Goal: Task Accomplishment & Management: Complete application form

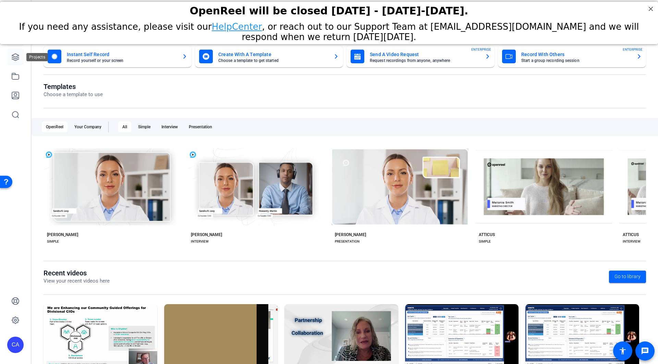
click at [14, 58] on icon at bounding box center [15, 57] width 8 height 8
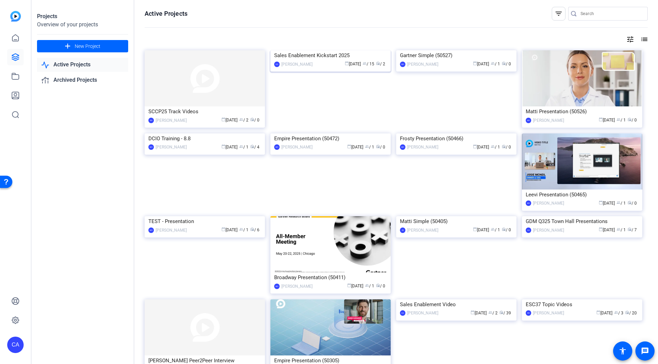
click at [326, 61] on div "Sales Enablement Kickstart 2025" at bounding box center [330, 55] width 113 height 10
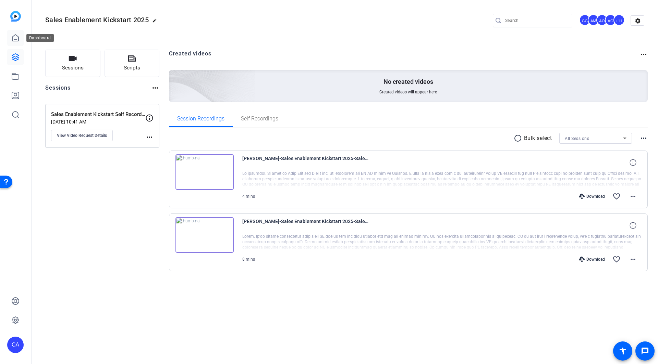
click at [13, 38] on icon at bounding box center [15, 38] width 8 height 8
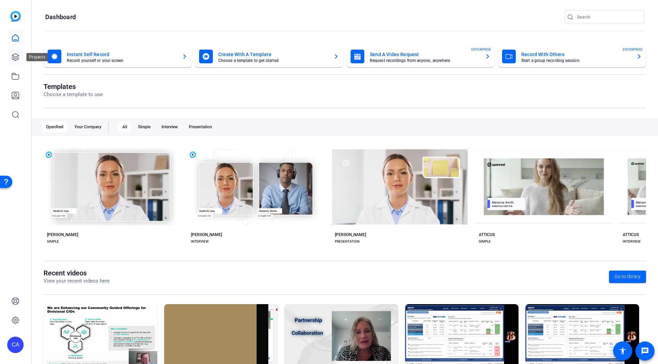
click at [11, 55] on link at bounding box center [15, 57] width 16 height 16
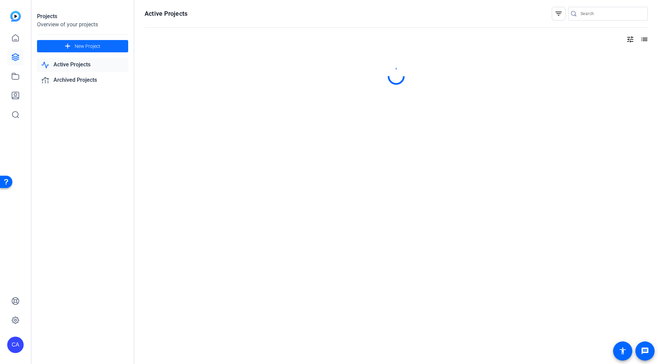
click at [92, 45] on span "New Project" at bounding box center [88, 46] width 26 height 7
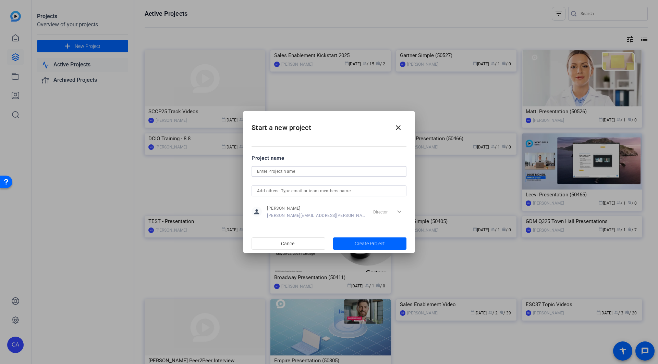
click at [303, 172] on input at bounding box center [329, 171] width 144 height 8
paste input "Retaining Licensed Users Self Service Shoots"
type input "Retaining Licensed Users Self Service Shoots"
click at [369, 245] on span "Create Project" at bounding box center [369, 243] width 30 height 7
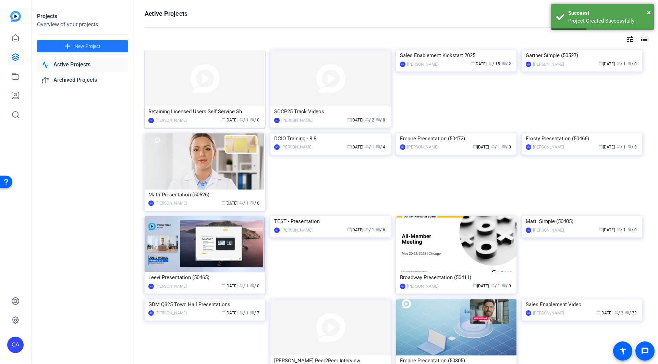
click at [185, 109] on div "Retaining Licensed Users Self Service Sh" at bounding box center [204, 112] width 113 height 10
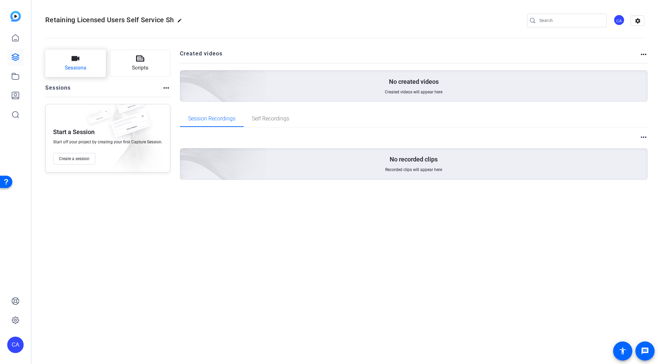
click at [77, 62] on icon "button" at bounding box center [75, 58] width 8 height 8
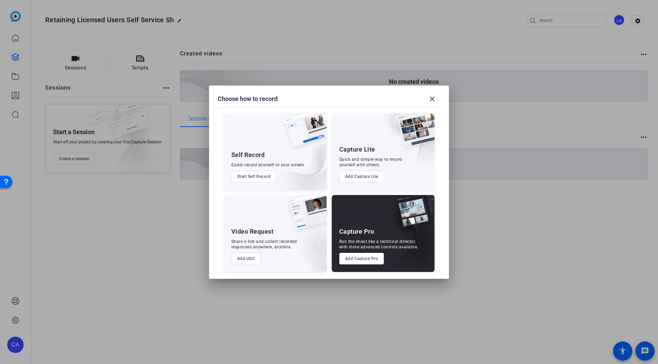
click at [248, 259] on button "Add UGC" at bounding box center [246, 259] width 30 height 12
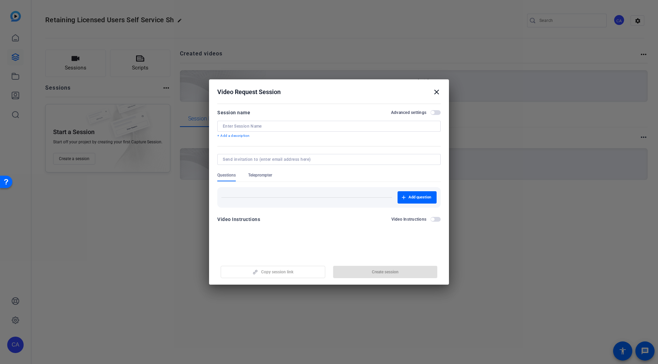
click at [433, 93] on mat-icon "close" at bounding box center [436, 92] width 8 height 8
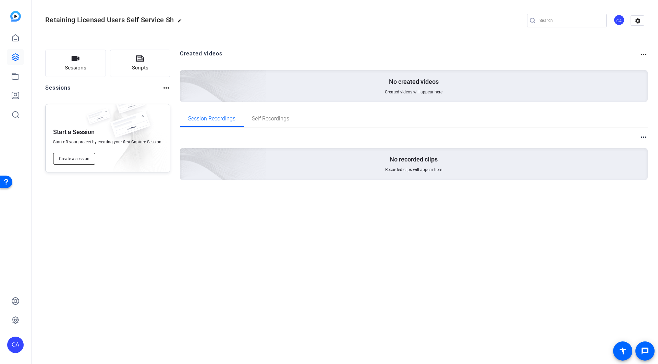
click at [75, 162] on button "Create a session" at bounding box center [74, 159] width 42 height 12
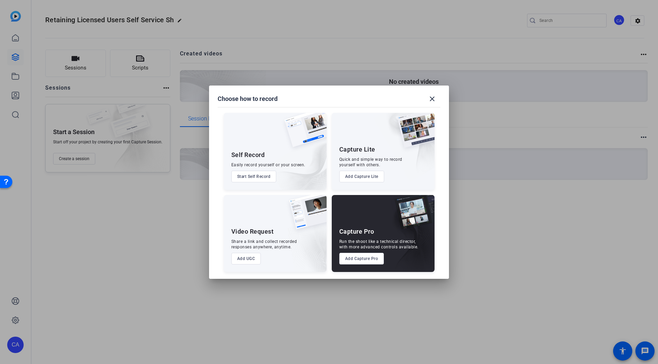
click at [257, 174] on button "Start Self Record" at bounding box center [253, 177] width 45 height 12
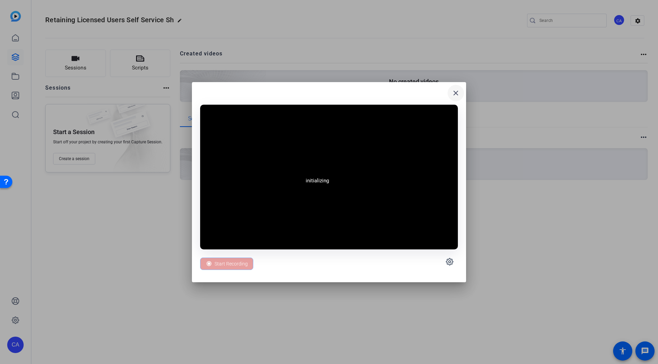
click at [458, 94] on mat-icon "close" at bounding box center [455, 93] width 8 height 8
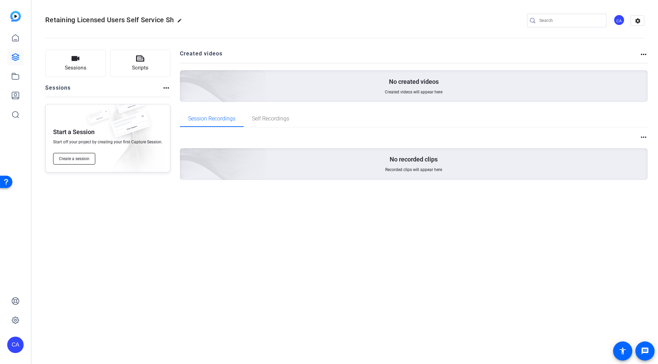
click at [70, 160] on span "Create a session" at bounding box center [74, 158] width 30 height 5
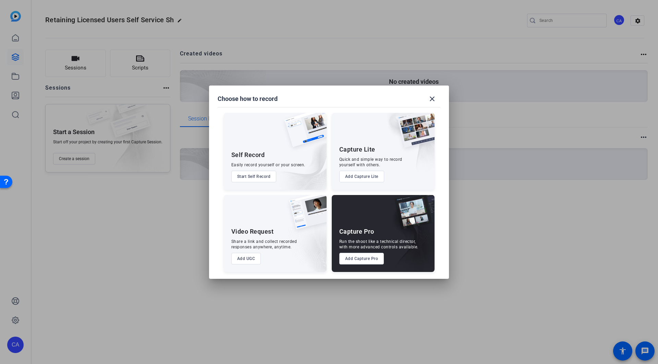
click at [246, 260] on button "Add UGC" at bounding box center [246, 259] width 30 height 12
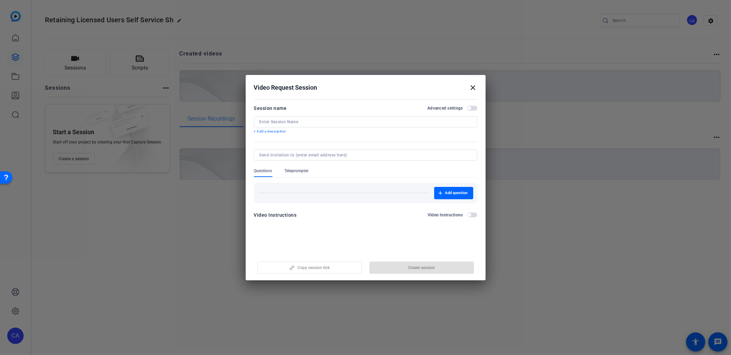
click at [307, 124] on input at bounding box center [365, 121] width 212 height 5
click at [349, 121] on input "Retaining Licensed Users" at bounding box center [365, 121] width 212 height 5
type input "Retaining Licensed Users Self Service Shoots"
click at [430, 270] on span "Create session" at bounding box center [421, 267] width 27 height 5
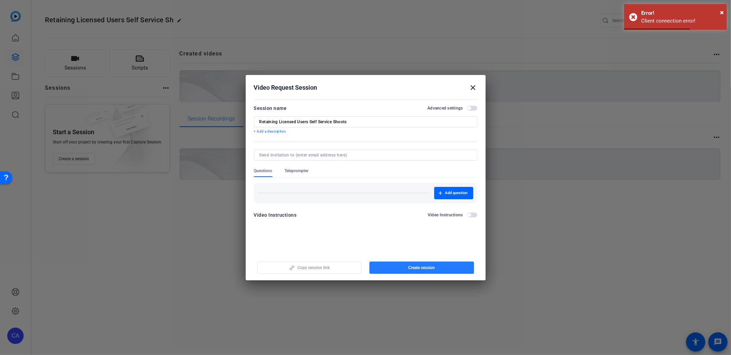
click at [436, 270] on span "button" at bounding box center [421, 268] width 104 height 16
click at [436, 271] on span "button" at bounding box center [421, 268] width 104 height 16
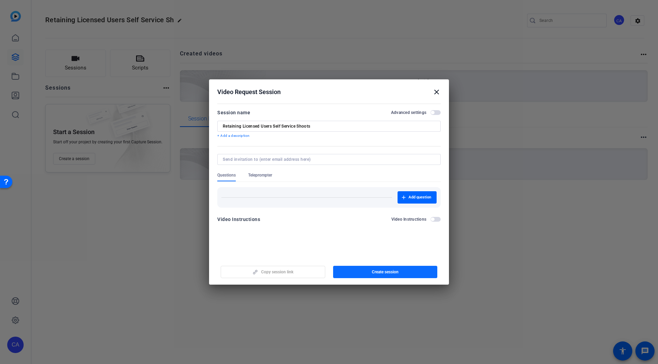
click at [372, 273] on span "Create session" at bounding box center [385, 272] width 27 height 5
click at [374, 271] on span "Create session" at bounding box center [385, 272] width 27 height 5
